Goal: Information Seeking & Learning: Learn about a topic

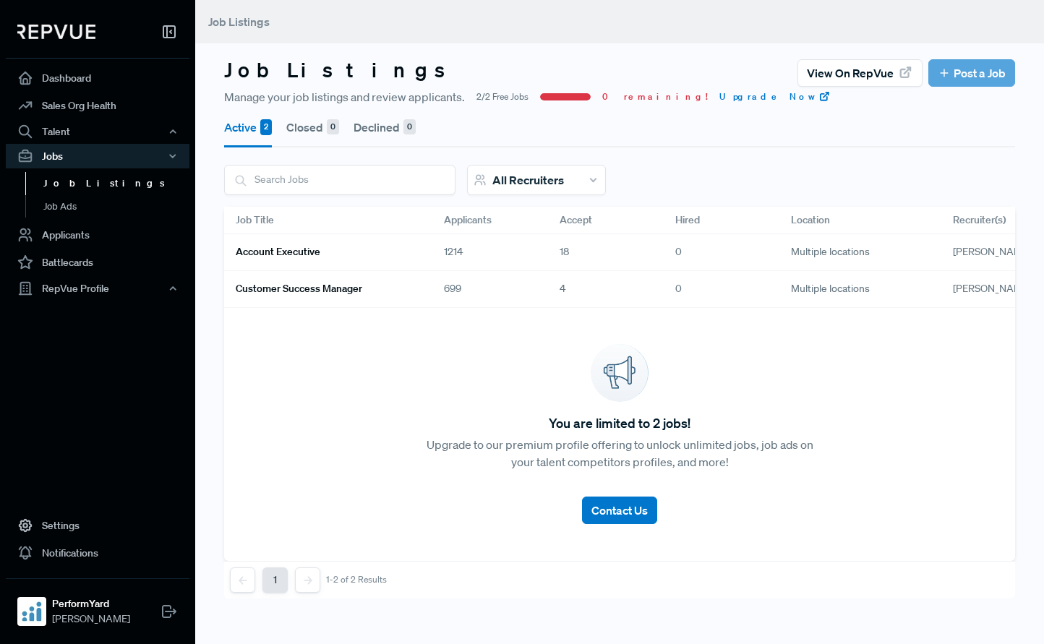
click at [380, 255] on link "Account Executive" at bounding box center [323, 252] width 174 height 25
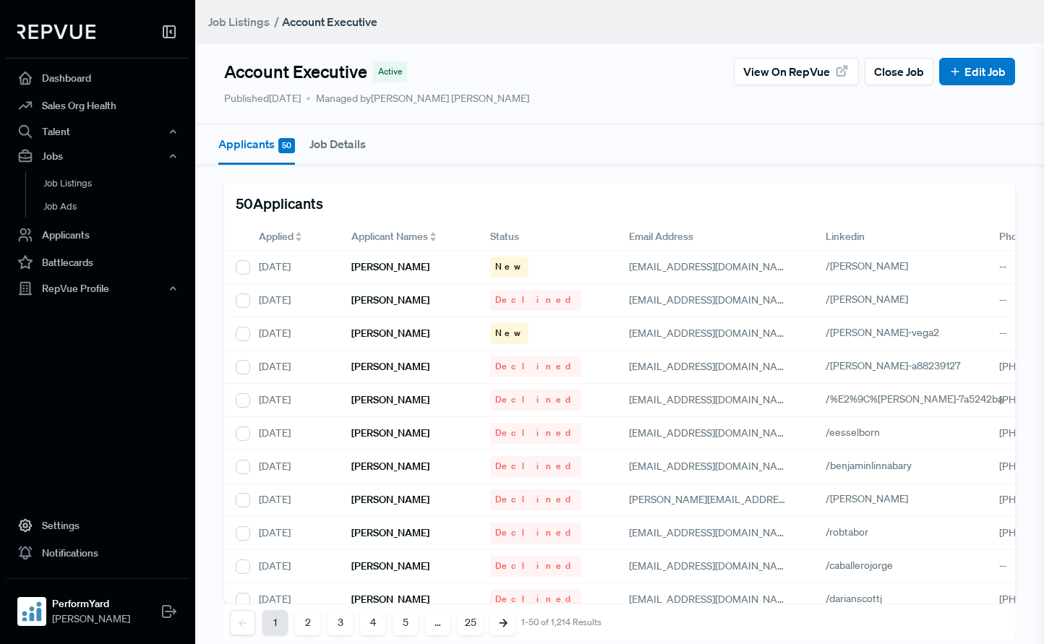
click at [257, 234] on div "Applied" at bounding box center [293, 236] width 93 height 27
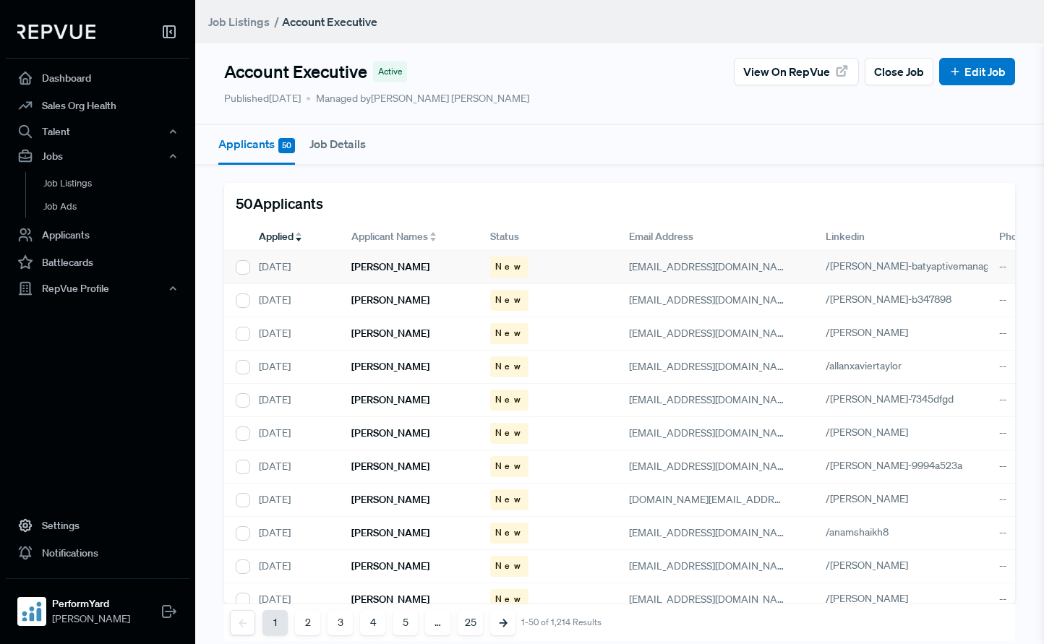
click at [393, 262] on h6 "[PERSON_NAME]" at bounding box center [390, 267] width 78 height 12
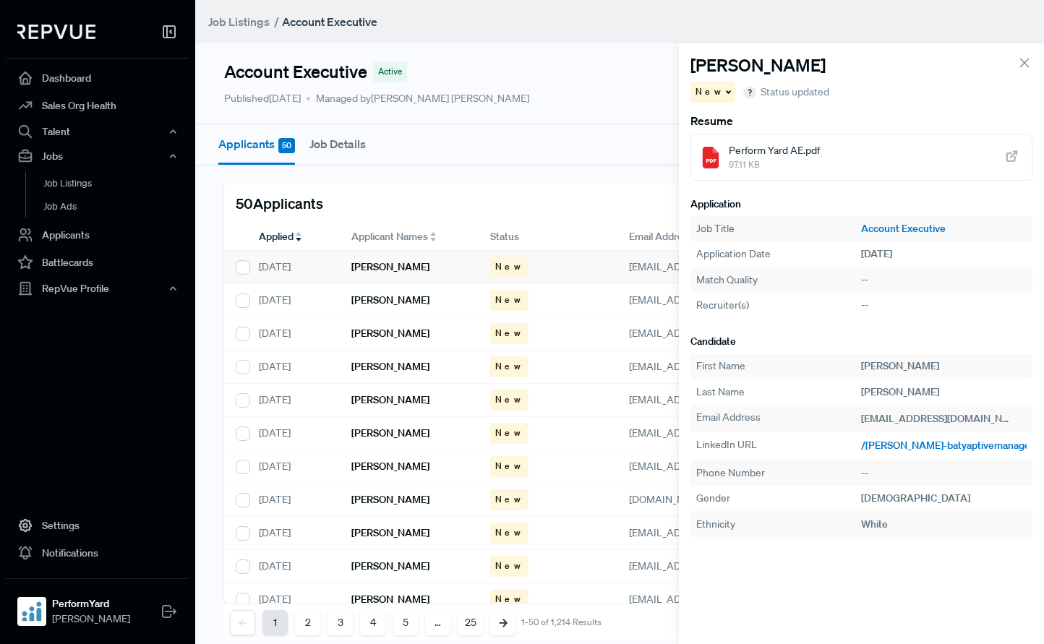
click at [916, 446] on span "/[PERSON_NAME]-batyaptivemanager" at bounding box center [947, 445] width 173 height 13
click at [347, 305] on div "[PERSON_NAME]" at bounding box center [409, 300] width 139 height 33
click at [904, 445] on span "/[PERSON_NAME]-b347898" at bounding box center [924, 445] width 127 height 13
click at [378, 335] on h6 "[PERSON_NAME]" at bounding box center [390, 334] width 78 height 12
click at [890, 448] on span "/[PERSON_NAME]" at bounding box center [902, 445] width 82 height 13
